Goal: Transaction & Acquisition: Purchase product/service

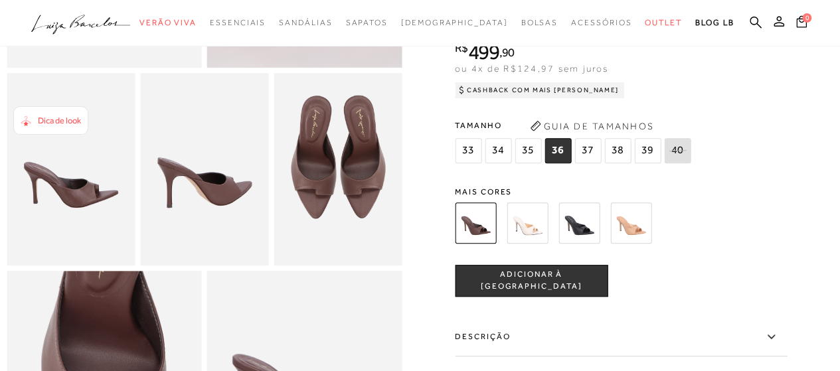
scroll to position [332, 0]
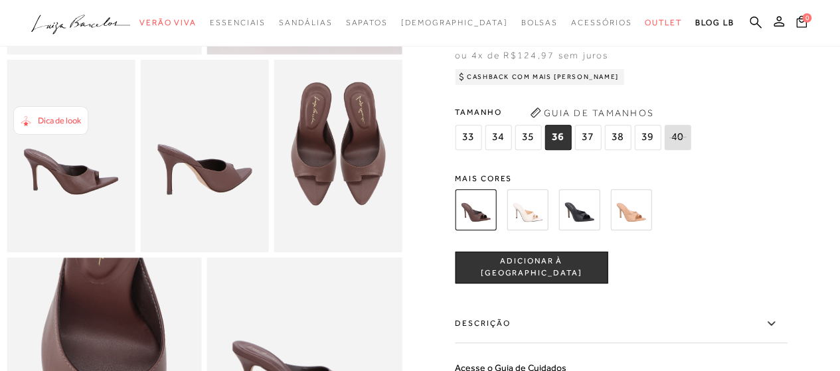
click at [518, 284] on button "ADICIONAR À SACOLA" at bounding box center [531, 268] width 153 height 32
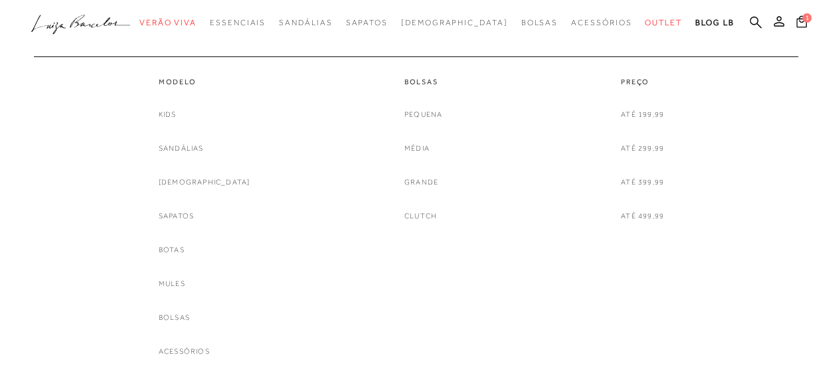
scroll to position [199, 0]
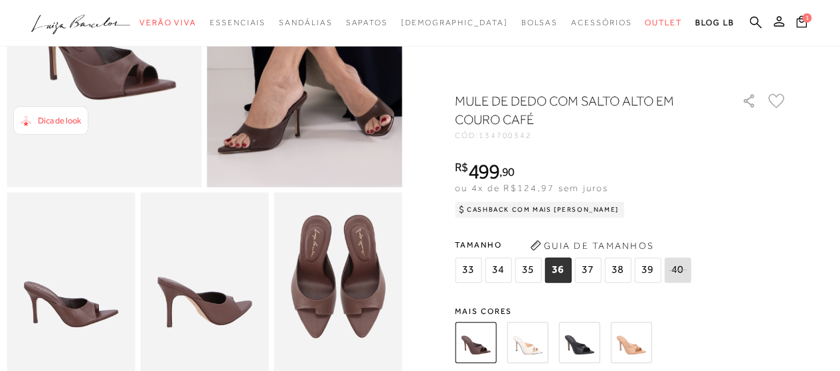
click at [110, 23] on icon at bounding box center [111, 22] width 39 height 10
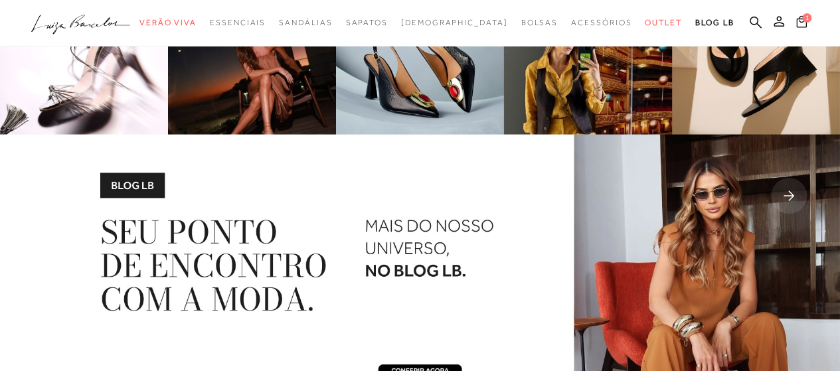
click at [800, 21] on icon at bounding box center [802, 21] width 11 height 12
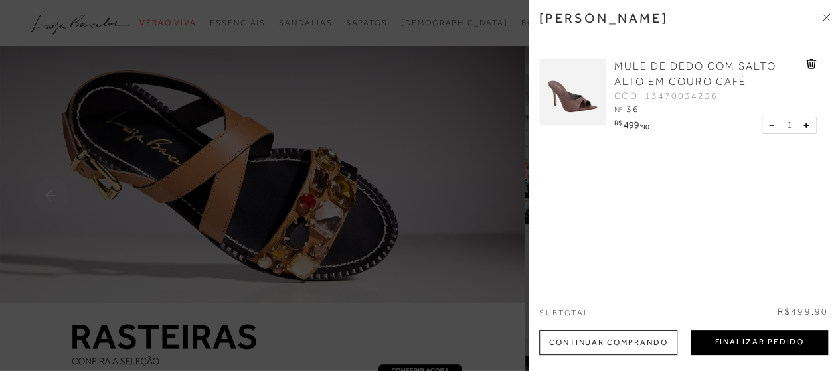
click at [732, 339] on button "Finalizar Pedido" at bounding box center [760, 342] width 138 height 25
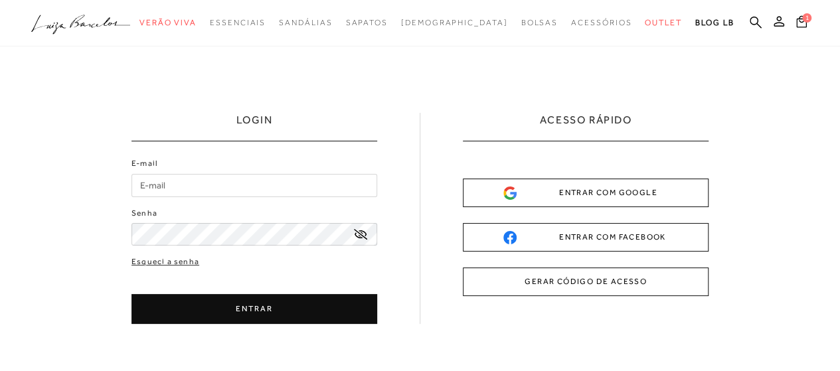
click at [287, 188] on input "E-mail" at bounding box center [255, 185] width 246 height 23
type input "brunozanardo95@hotmail.com"
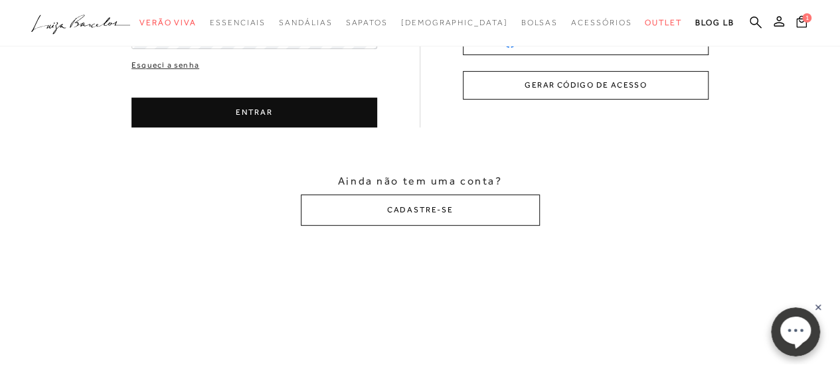
scroll to position [199, 0]
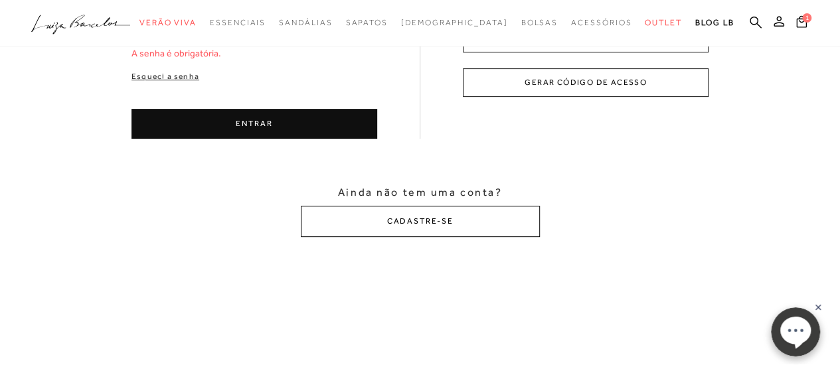
click at [427, 214] on button "CADASTRE-SE" at bounding box center [420, 221] width 239 height 31
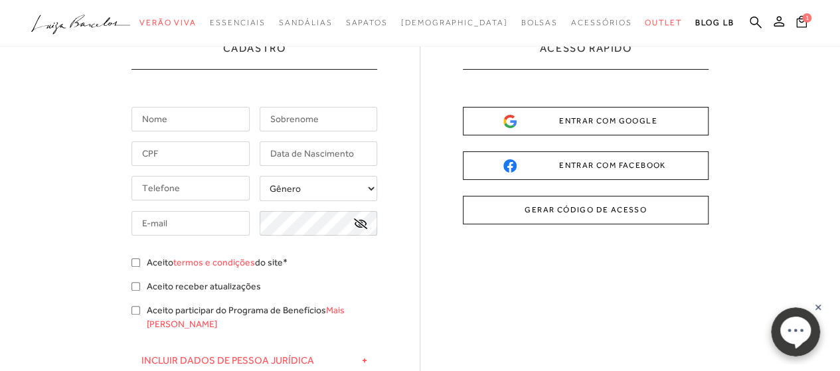
scroll to position [66, 0]
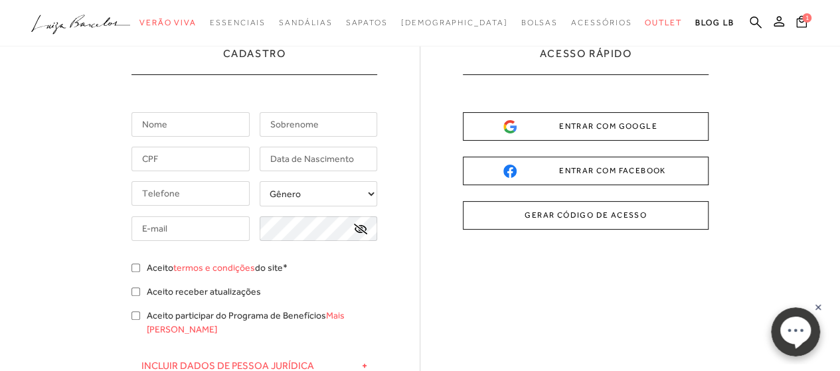
click at [209, 127] on input "text" at bounding box center [191, 124] width 118 height 25
type input "Bruno"
type input "Zanardo"
type input "(11) 99132-5389"
type input "brunozanardo95@hotmail.com"
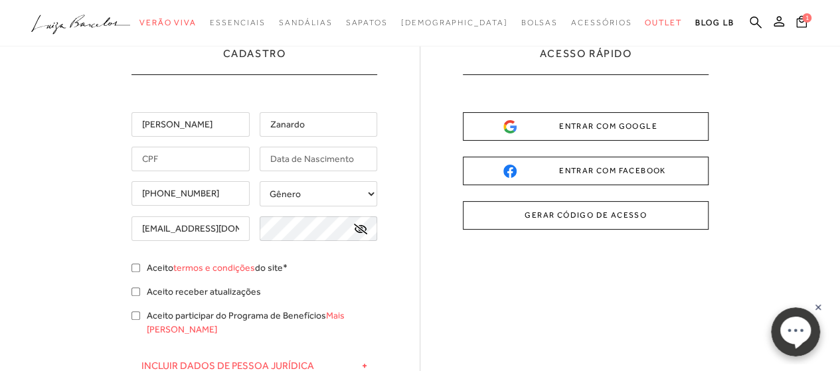
click at [194, 157] on input "text" at bounding box center [191, 159] width 118 height 25
type input "449.145.298-90"
click at [326, 162] on input "text" at bounding box center [319, 159] width 118 height 25
type input "21/10/1995"
click at [360, 191] on select "Gênero Feminino Masculino" at bounding box center [319, 193] width 118 height 25
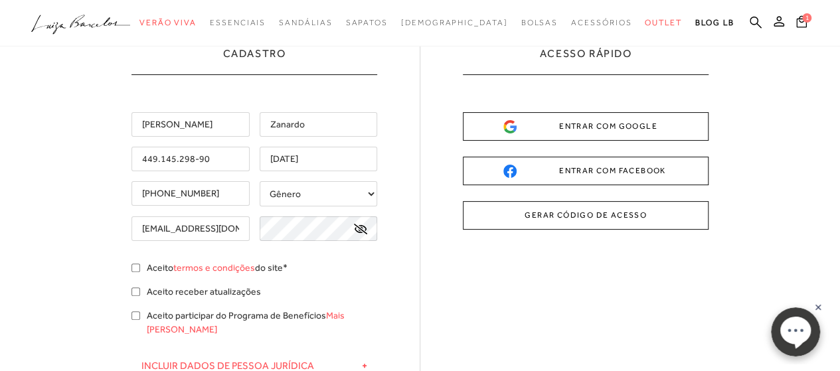
select select
click at [260, 181] on select "Gênero Feminino Masculino" at bounding box center [319, 193] width 118 height 25
click at [136, 265] on input "Aceito termos e condições do site*" at bounding box center [136, 268] width 9 height 9
checkbox input "true"
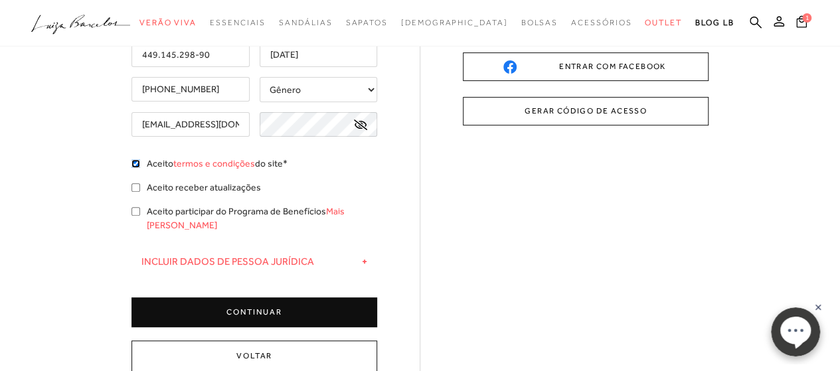
scroll to position [199, 0]
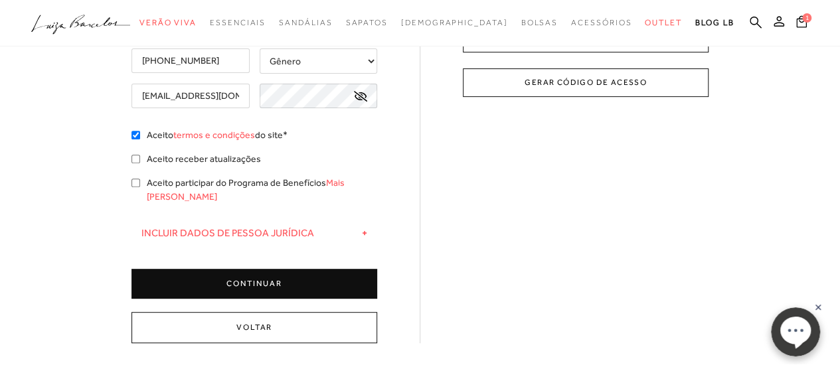
click at [302, 270] on button "CONTINUAR" at bounding box center [255, 284] width 246 height 30
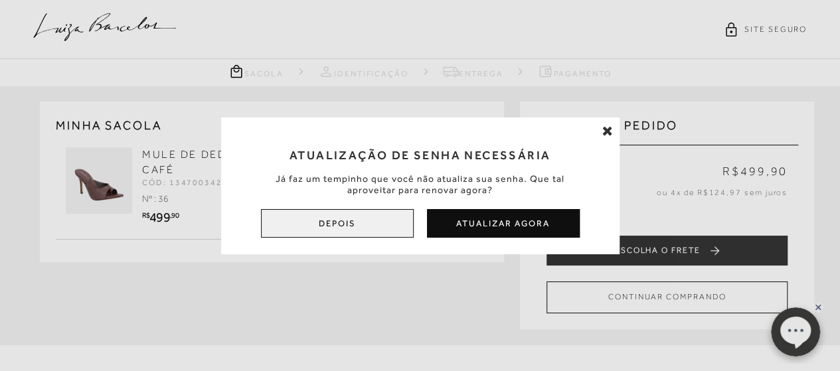
click at [346, 220] on button "Depois" at bounding box center [337, 223] width 153 height 29
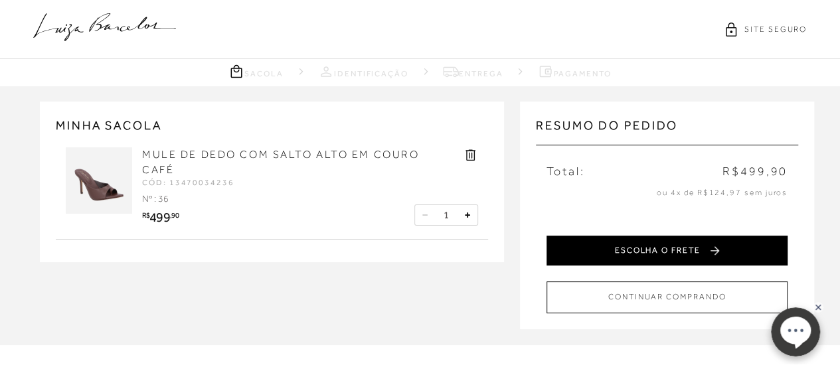
click at [725, 256] on button "ESCOLHA O FRETE" at bounding box center [667, 251] width 241 height 30
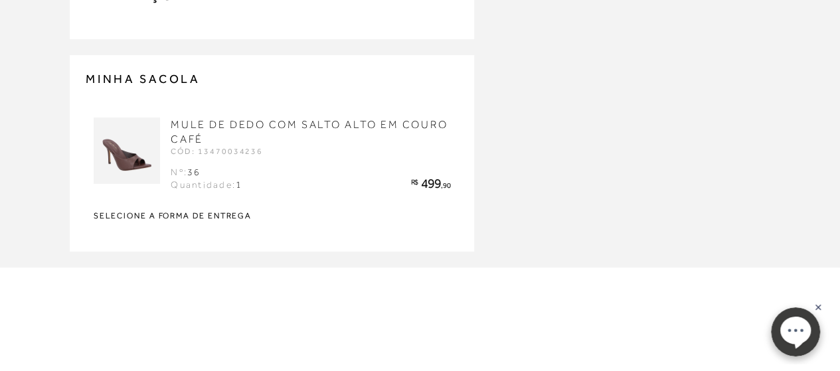
scroll to position [133, 0]
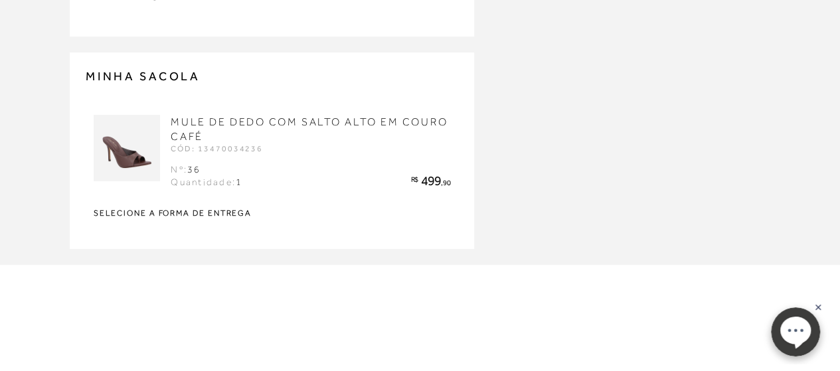
type input "(11) 99132-5389"
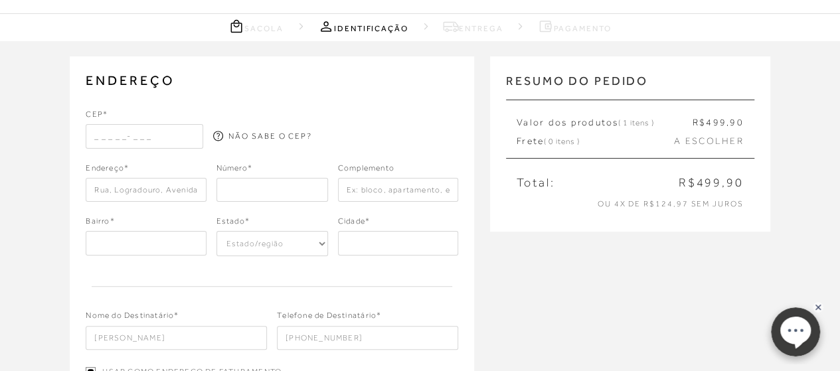
scroll to position [66, 0]
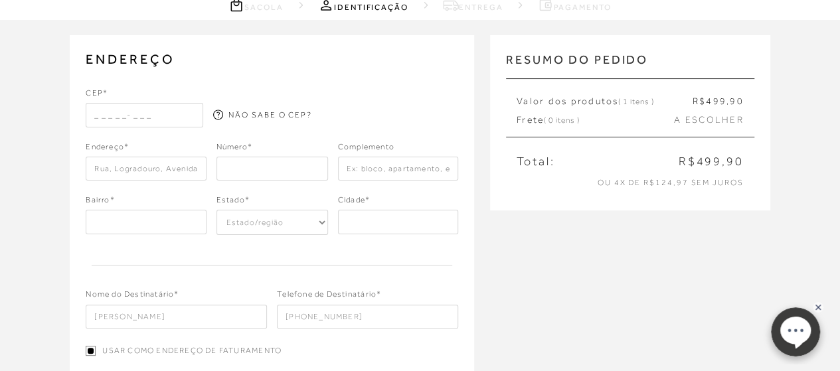
click at [94, 114] on input "text" at bounding box center [145, 115] width 118 height 24
type input "03127-030"
type input "Praça Padre Mário Fontana"
type input "94"
type input "Praça Padre Mário Fo"
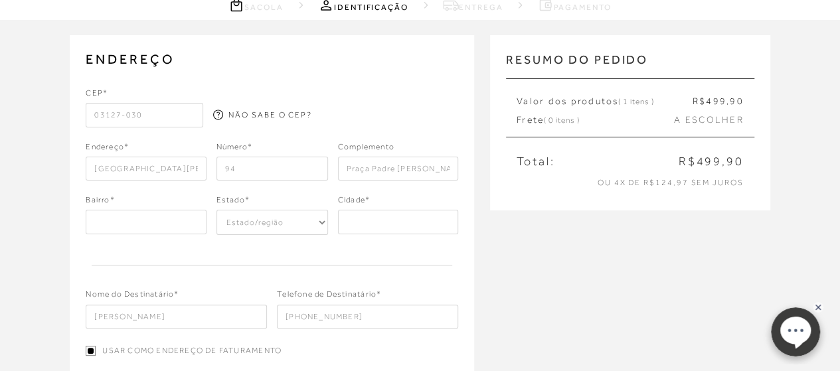
type input "SP"
select select "SP"
type input "São Paulo"
type input "(11) 99132-5389"
type input "Parque da Mooca"
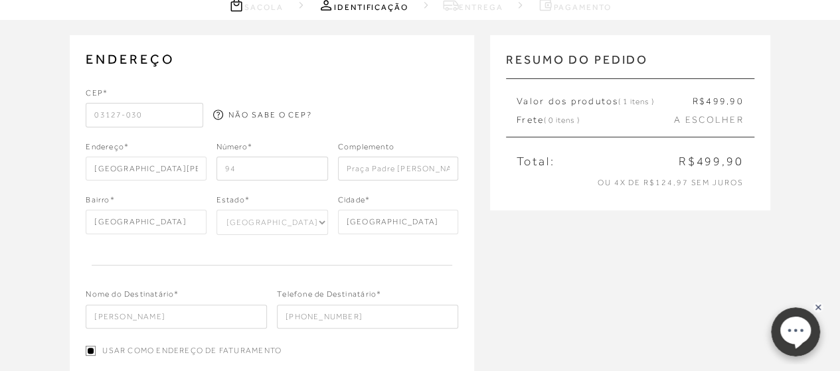
click at [213, 258] on div "CEP* 03127-030 NÃO SABE O CEP? Endereço* Praça Padre Mário Fontana 94" at bounding box center [272, 208] width 373 height 242
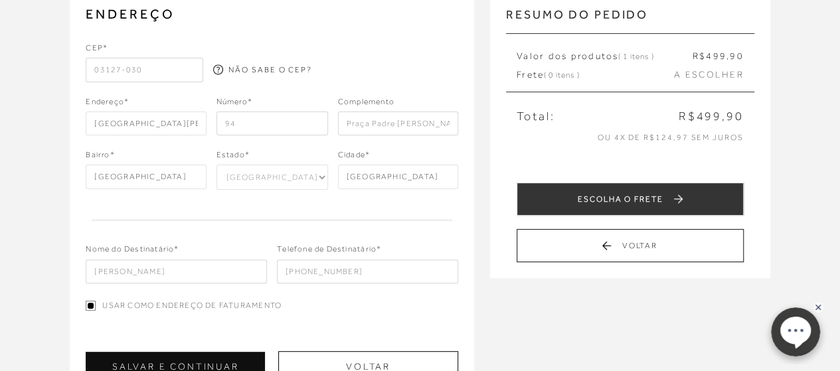
scroll to position [133, 0]
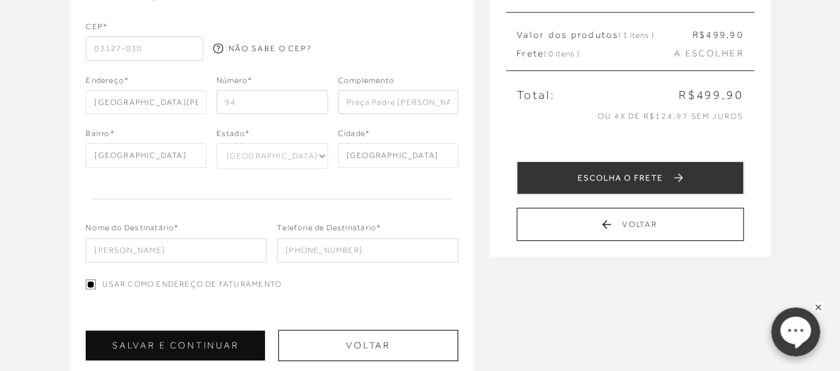
click at [366, 102] on input "Praça Padre Mário Fo" at bounding box center [398, 102] width 120 height 24
drag, startPoint x: 434, startPoint y: 100, endPoint x: 300, endPoint y: 108, distance: 133.8
click at [300, 108] on div "Endereço* Praça Padre Mário Fontana Número* 94 Complemento Praça Padre Mário Fo" at bounding box center [272, 94] width 373 height 41
type input "Apto 82C"
click at [331, 119] on div "CEP* 03127-030 NÃO SABE O CEP? Endereço* Praça Padre Mário Fontana 94" at bounding box center [272, 142] width 373 height 242
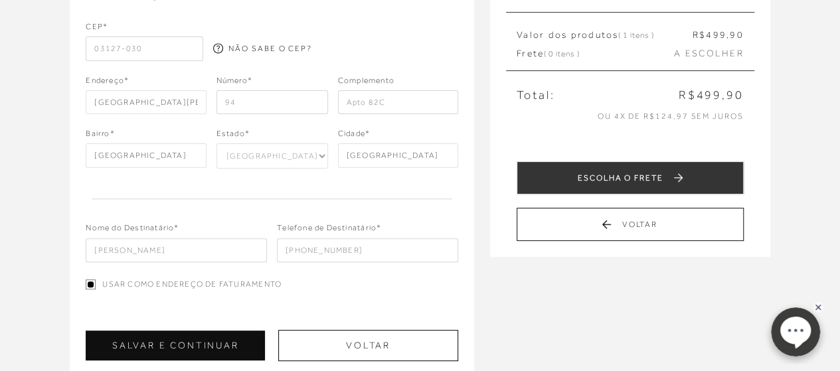
click at [263, 107] on input "94" at bounding box center [273, 102] width 112 height 24
click at [164, 122] on div "CEP* 03127-030 NÃO SABE O CEP? Endereço* Praça Padre Mário Fontana 94" at bounding box center [272, 142] width 373 height 242
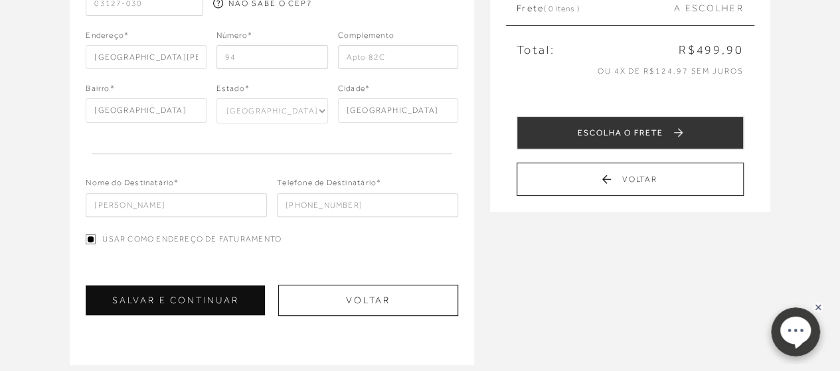
scroll to position [199, 0]
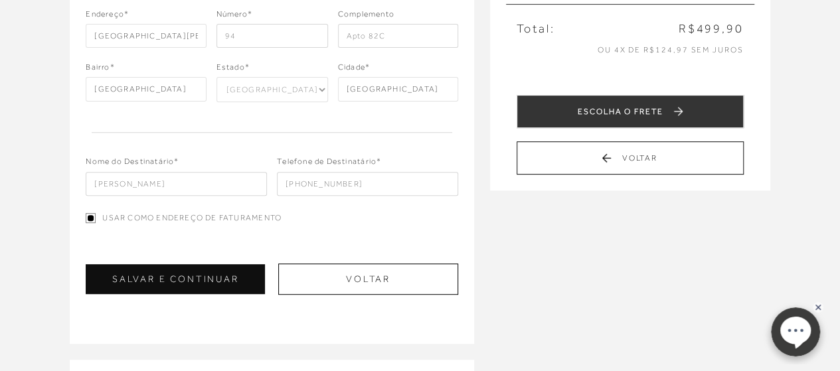
click at [94, 216] on input "Usar como endereço de faturamento" at bounding box center [91, 218] width 10 height 10
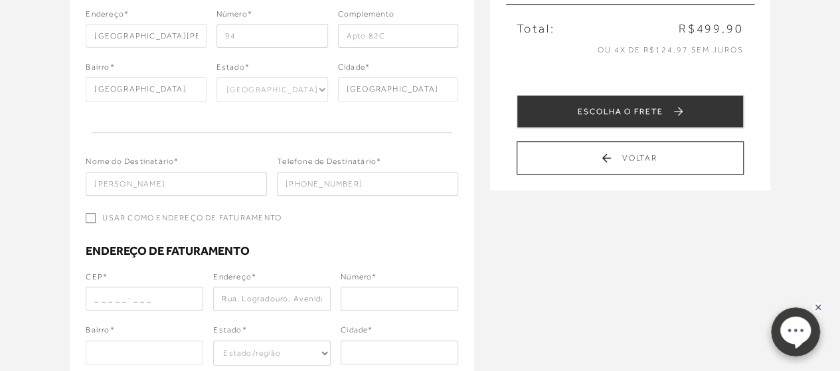
click at [88, 220] on input "Usar como endereço de faturamento" at bounding box center [91, 218] width 10 height 10
checkbox input "true"
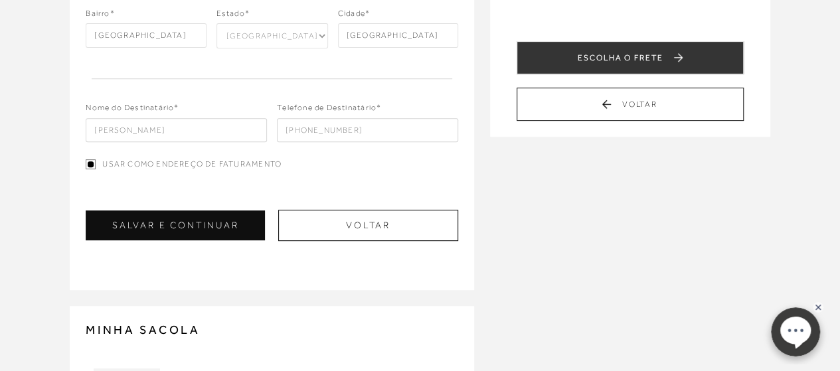
scroll to position [266, 0]
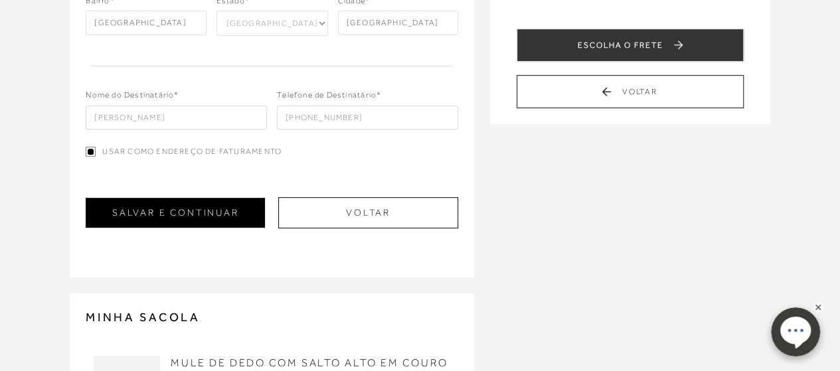
click at [227, 215] on button "SALVAR E CONTINUAR" at bounding box center [175, 213] width 179 height 30
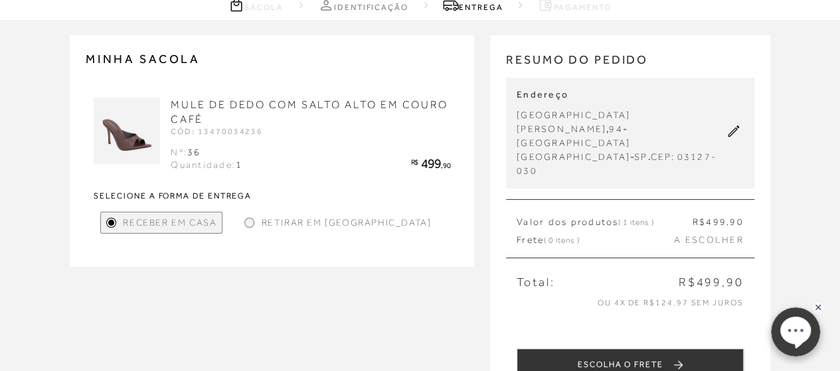
scroll to position [133, 0]
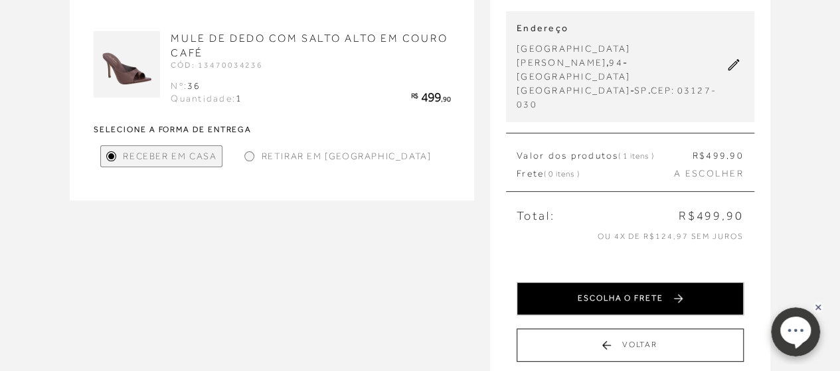
click at [627, 282] on button "ESCOLHA O FRETE" at bounding box center [630, 298] width 227 height 33
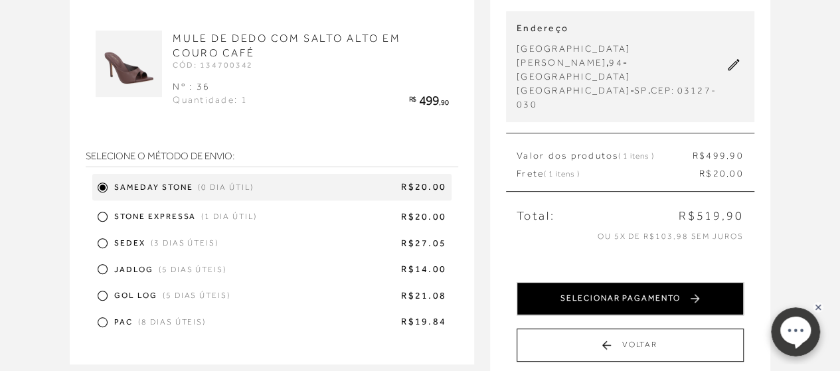
click at [618, 282] on button "SELECIONAR PAGAMENTO" at bounding box center [630, 298] width 227 height 33
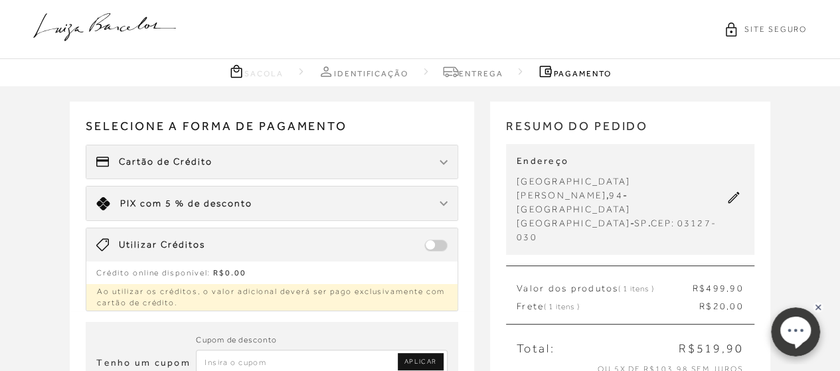
scroll to position [66, 0]
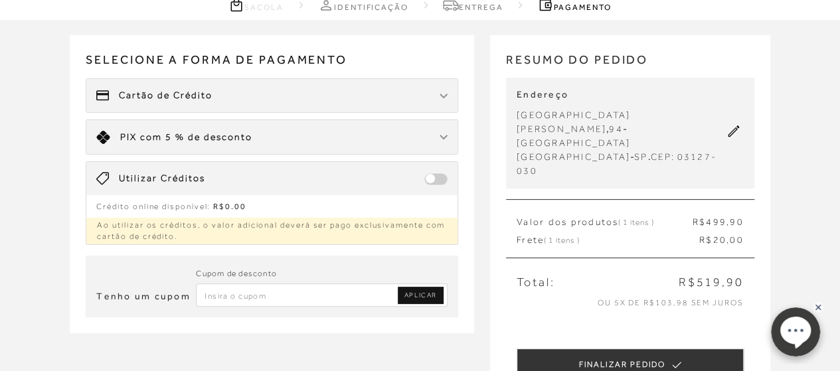
click at [448, 136] on img at bounding box center [444, 137] width 8 height 5
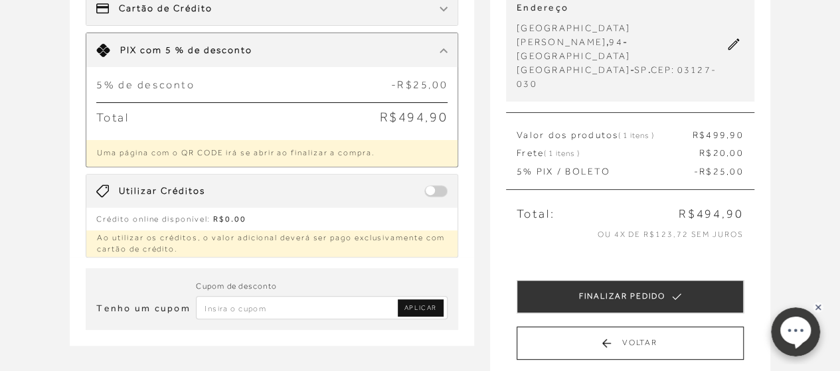
scroll to position [133, 0]
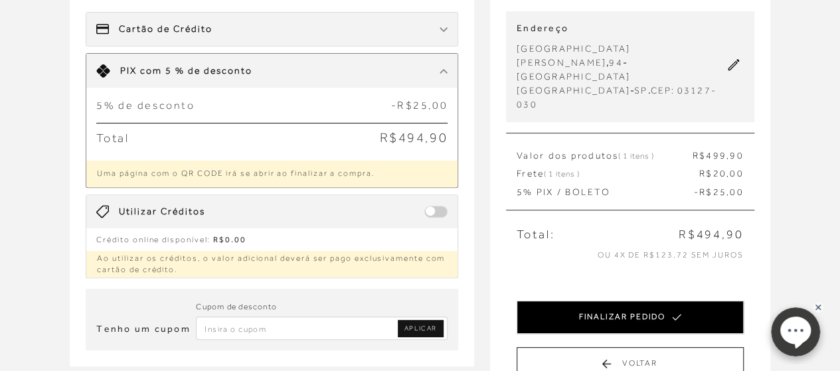
click at [667, 301] on button "FINALIZAR PEDIDO" at bounding box center [630, 317] width 227 height 33
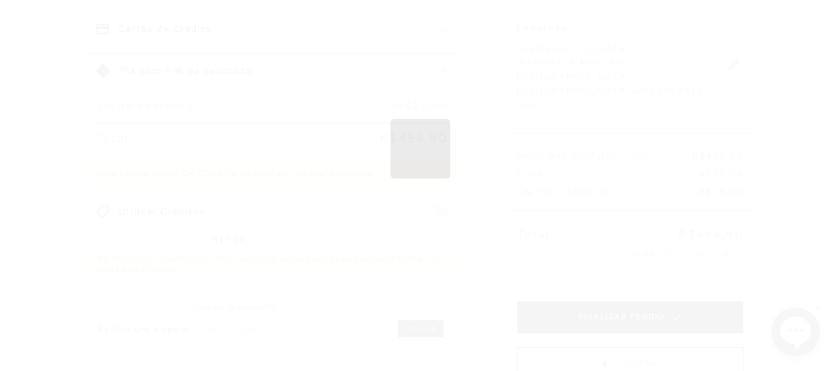
scroll to position [0, 0]
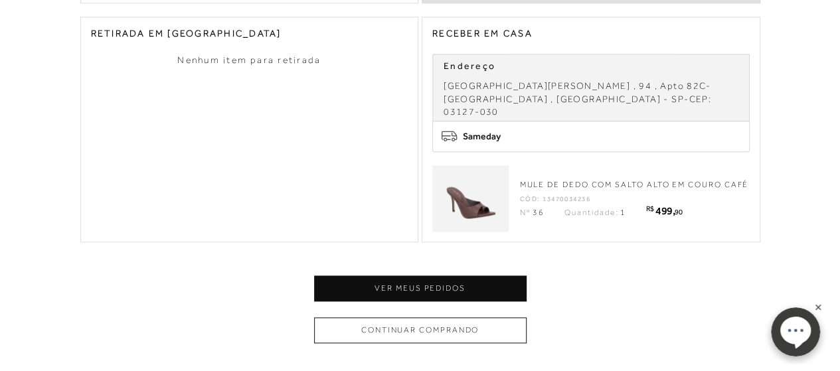
scroll to position [731, 0]
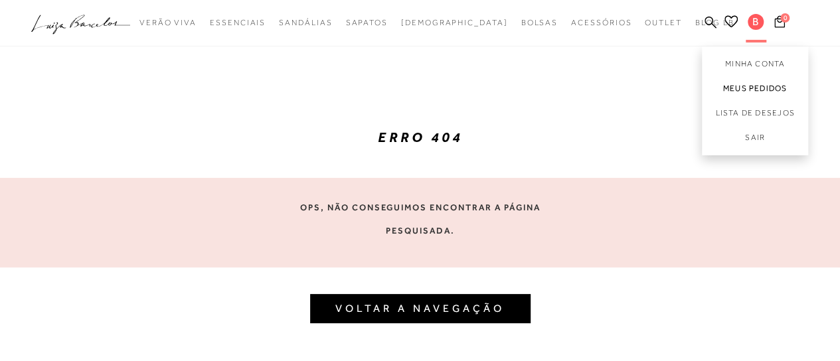
click at [758, 84] on link "Meus Pedidos" at bounding box center [755, 88] width 106 height 25
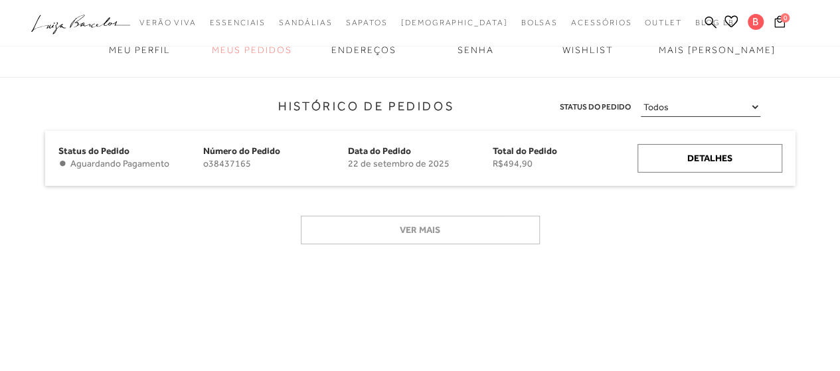
scroll to position [133, 0]
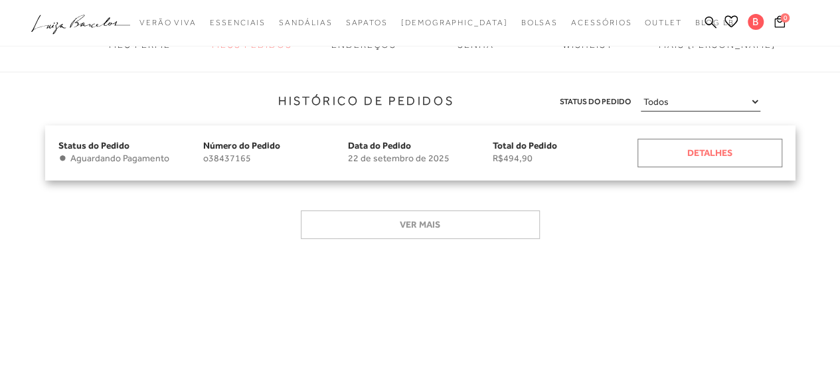
click at [715, 157] on div "Detalhes" at bounding box center [710, 153] width 145 height 29
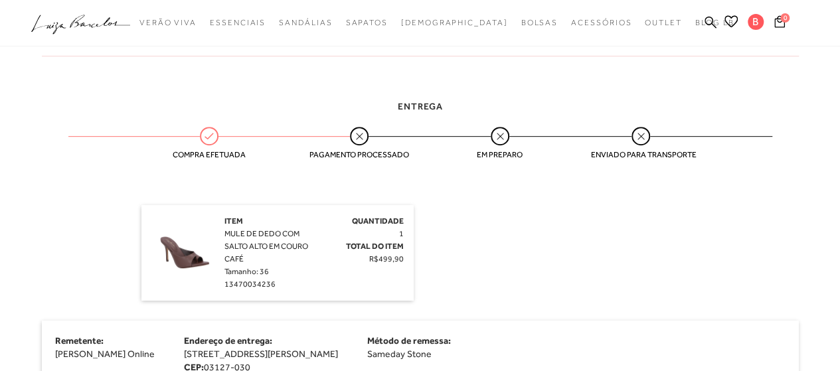
scroll to position [133, 0]
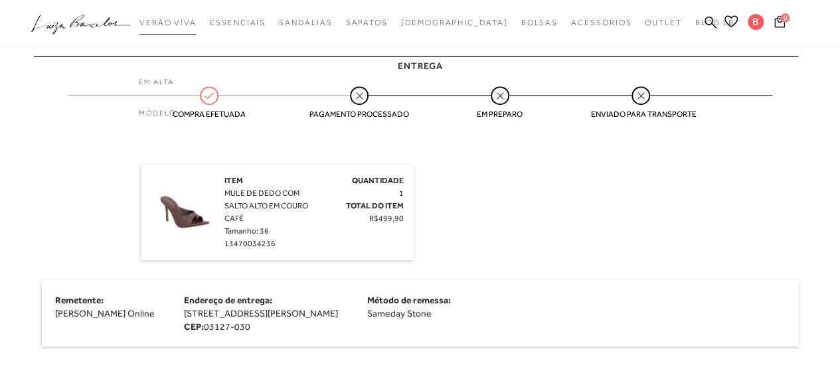
scroll to position [133, 0]
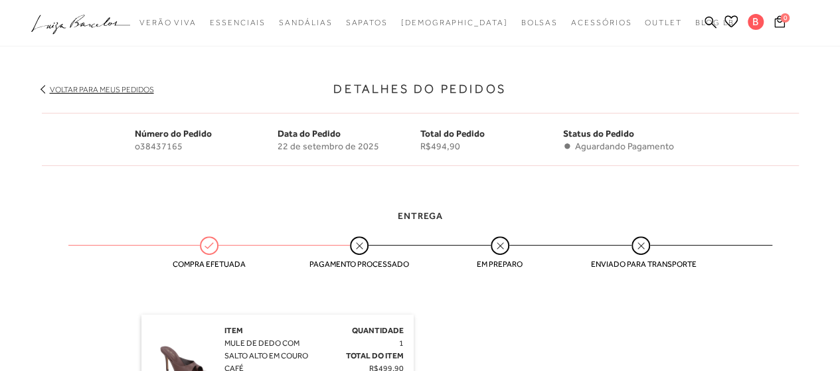
scroll to position [66, 0]
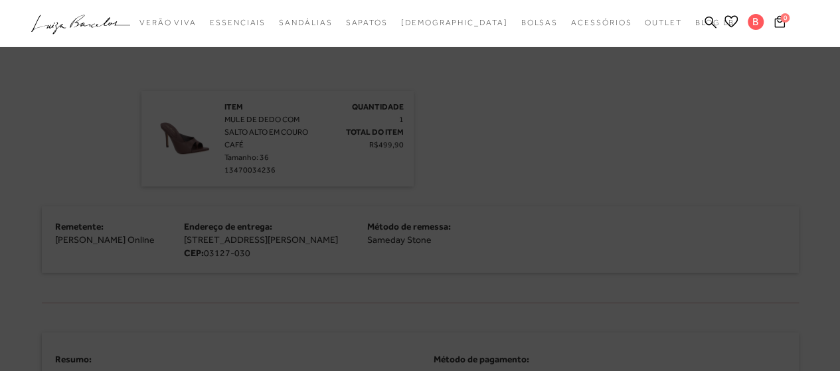
scroll to position [353, 0]
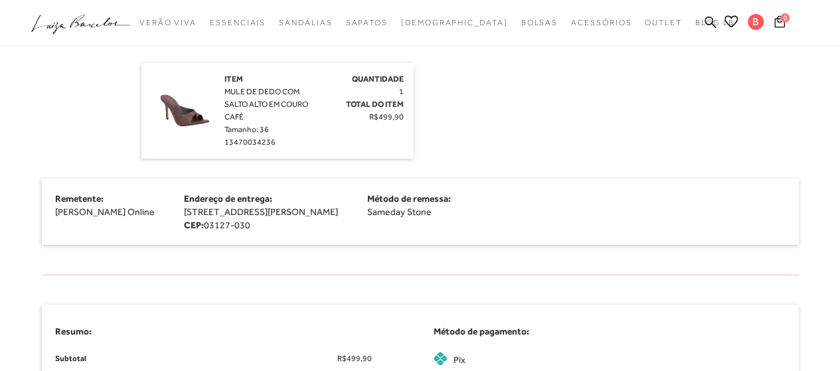
scroll to position [332, 0]
